Goal: Task Accomplishment & Management: Manage account settings

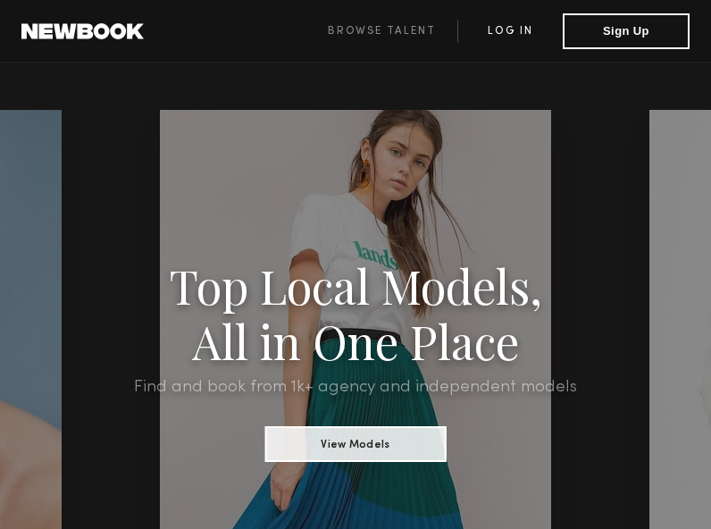
click at [507, 22] on link "Log in" at bounding box center [509, 31] width 105 height 21
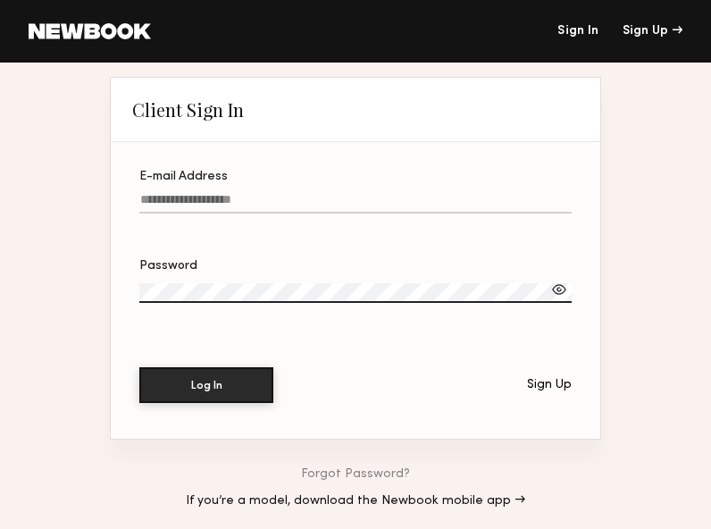
click at [273, 205] on input "E-mail Address" at bounding box center [355, 203] width 432 height 21
click at [253, 198] on input "E-mail Address" at bounding box center [355, 203] width 432 height 21
type input "**********"
click at [559, 281] on div at bounding box center [559, 290] width 18 height 18
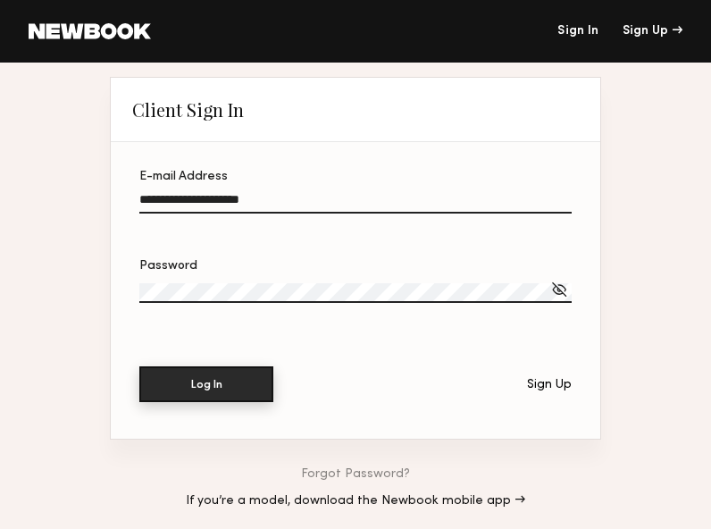
click at [216, 393] on button "Log In" at bounding box center [206, 384] width 134 height 36
click at [203, 373] on button "Log In" at bounding box center [206, 384] width 134 height 36
click at [185, 378] on button "Log In" at bounding box center [206, 384] width 134 height 36
click at [187, 377] on button "Log In" at bounding box center [206, 384] width 134 height 36
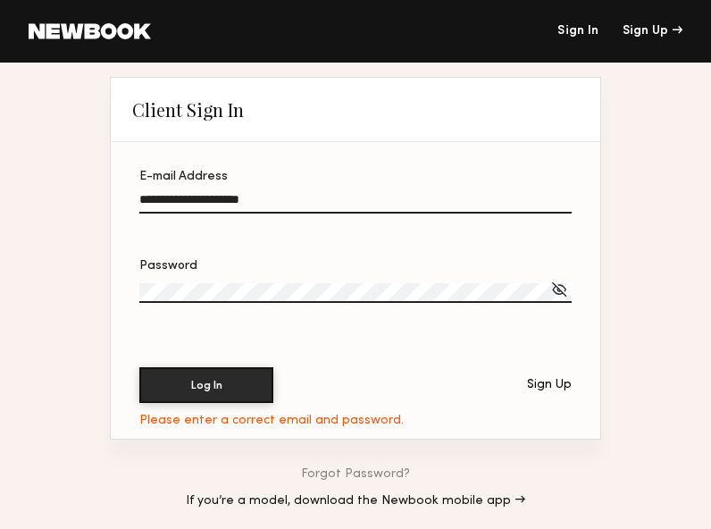
click at [172, 367] on section "**********" at bounding box center [356, 290] width 490 height 297
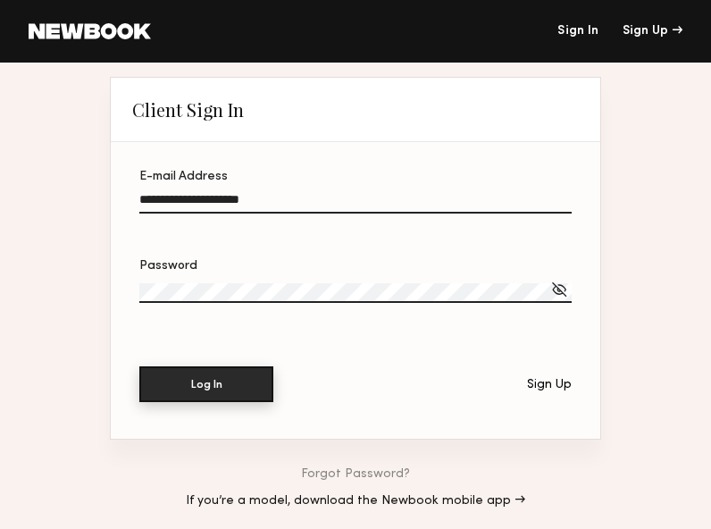
click at [176, 388] on button "Log In" at bounding box center [206, 384] width 134 height 36
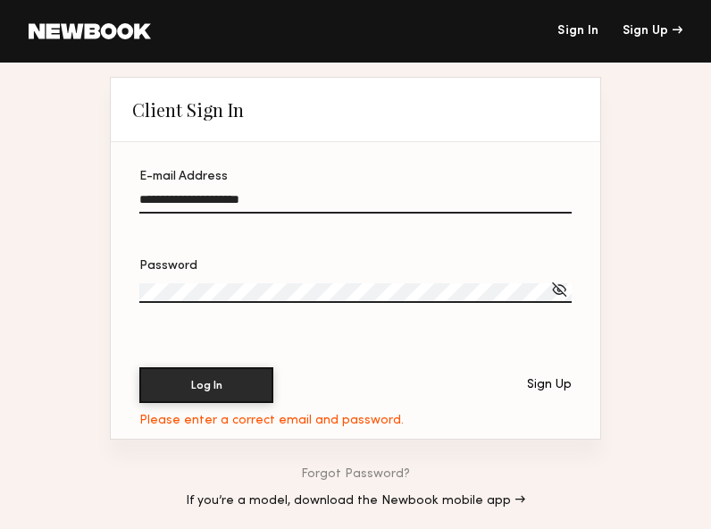
click at [139, 367] on button "Log In" at bounding box center [206, 385] width 134 height 36
